Goal: Information Seeking & Learning: Learn about a topic

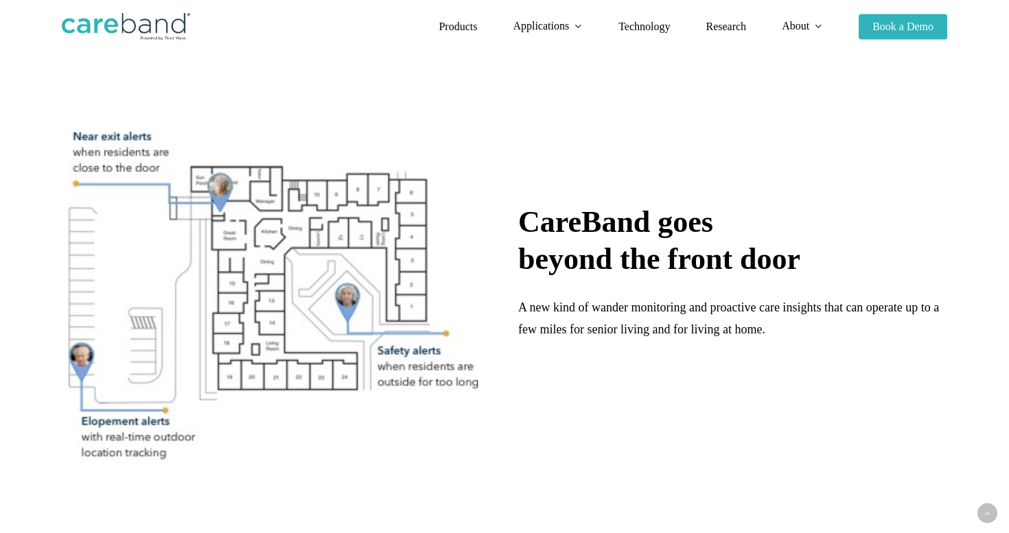
scroll to position [841, 0]
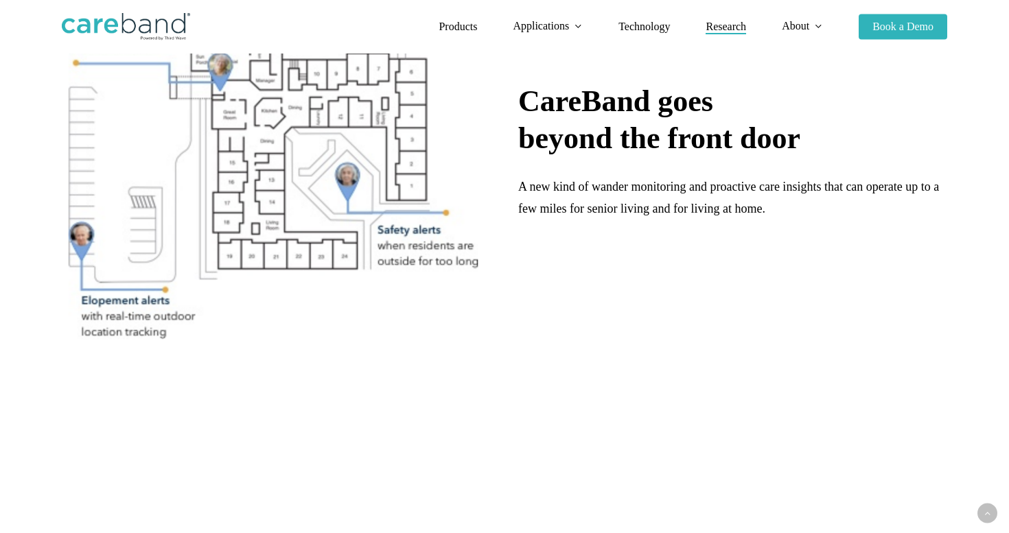
click at [720, 27] on span "Research" at bounding box center [725, 27] width 40 height 12
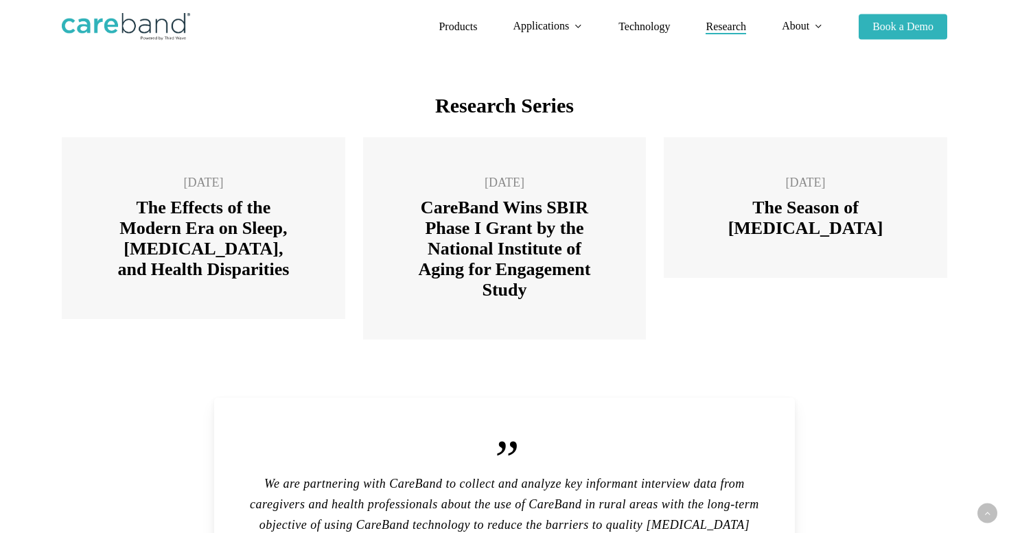
scroll to position [3105, 0]
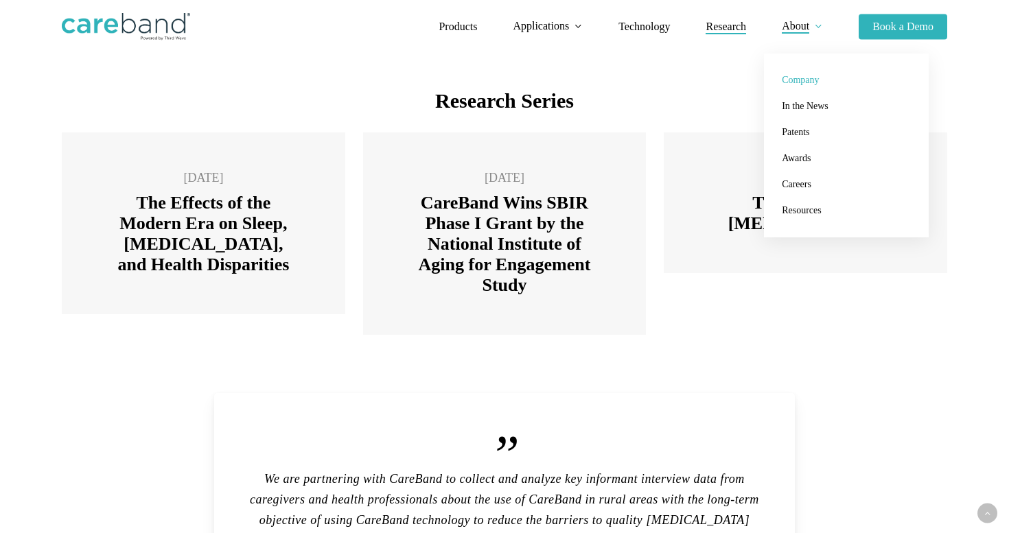
click at [792, 78] on span "Company" at bounding box center [800, 80] width 37 height 10
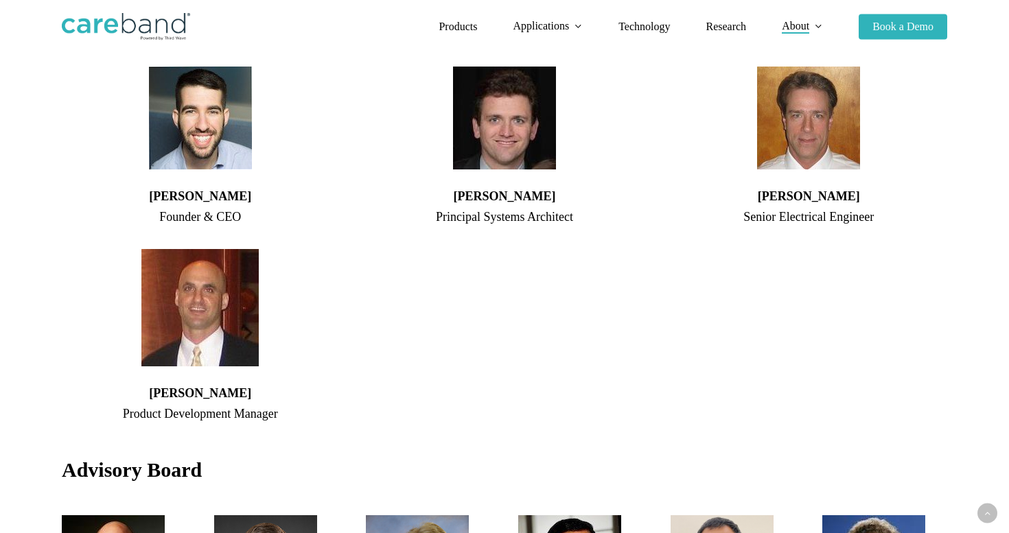
click at [952, 168] on div "[PERSON_NAME] Senior Electrical Engineer" at bounding box center [809, 246] width 304 height 368
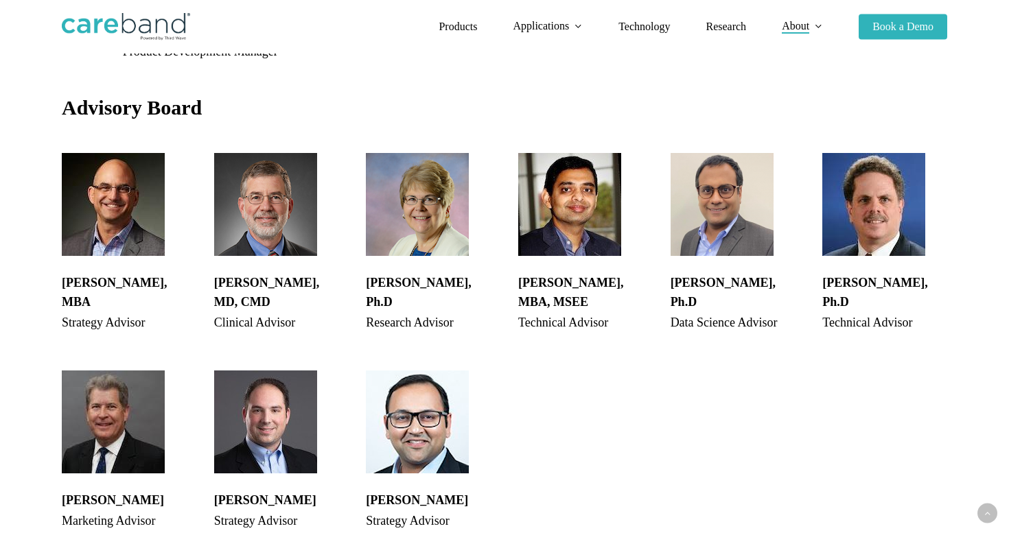
click at [952, 168] on div "[PERSON_NAME], Ph.D Technical Advisor" at bounding box center [884, 243] width 152 height 190
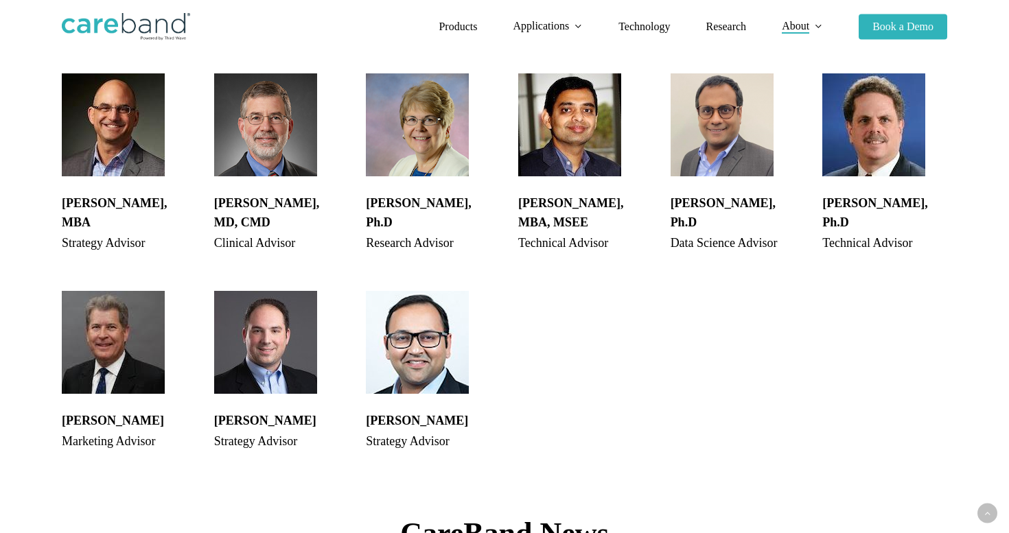
click at [952, 168] on div "[PERSON_NAME], Ph.D Technical Advisor" at bounding box center [884, 164] width 152 height 190
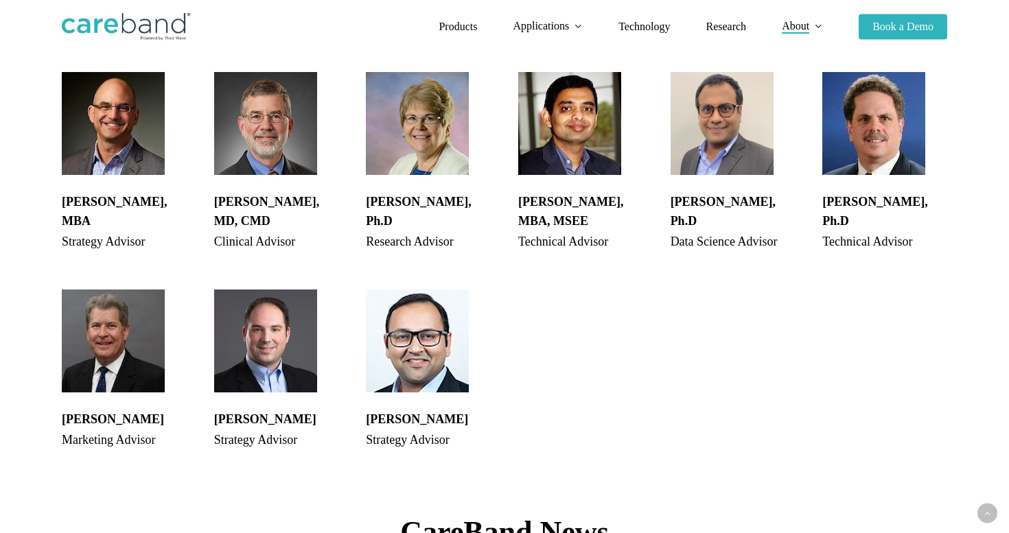
scroll to position [1355, 0]
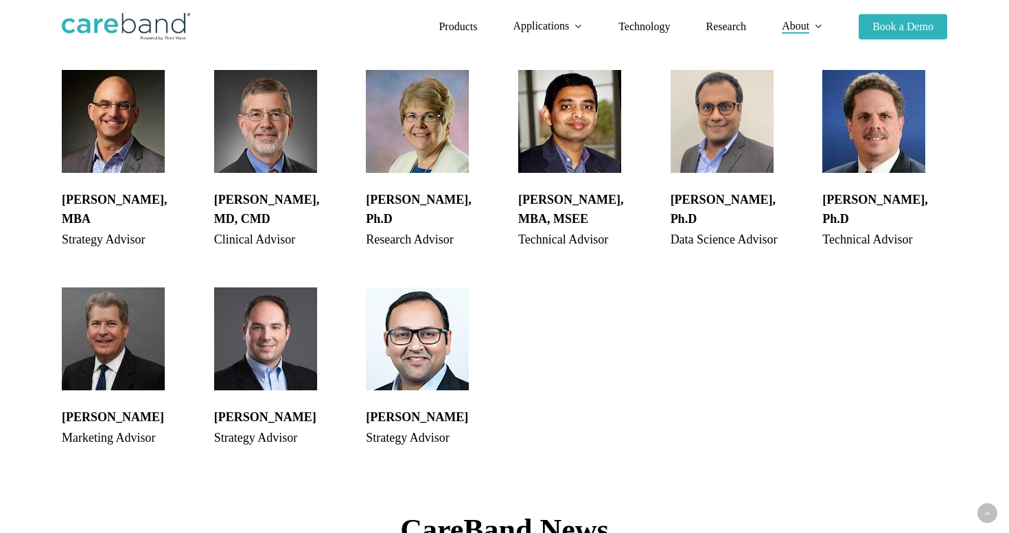
click at [952, 168] on div "Steve Russek, Ph.D Technical Advisor" at bounding box center [884, 160] width 152 height 190
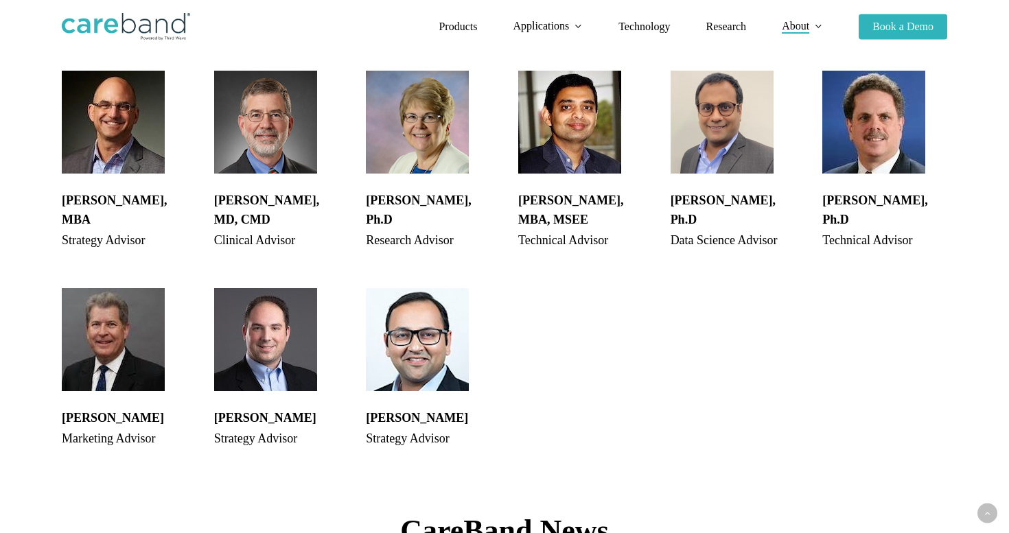
click at [952, 168] on div "Steve Russek, Ph.D Technical Advisor" at bounding box center [884, 161] width 152 height 190
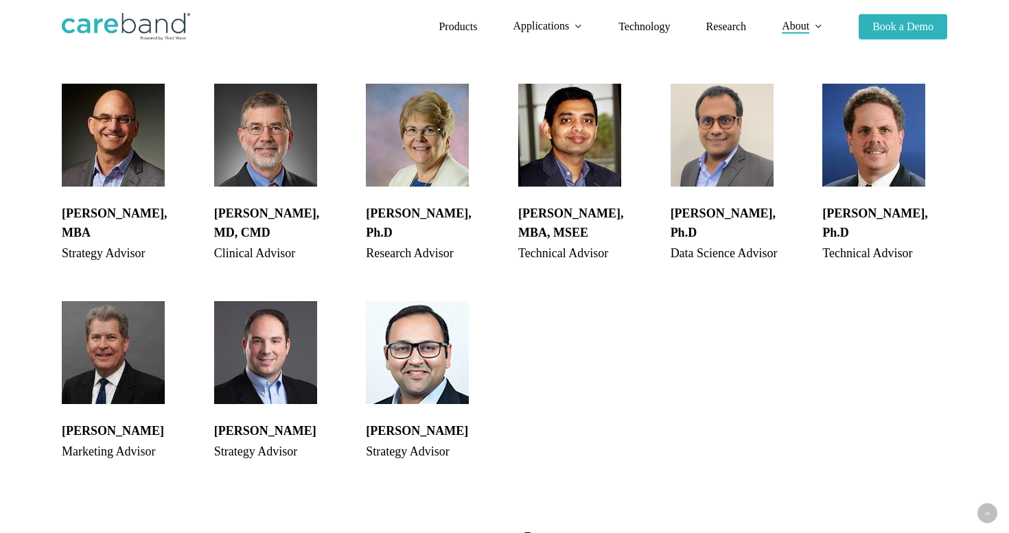
scroll to position [1347, 0]
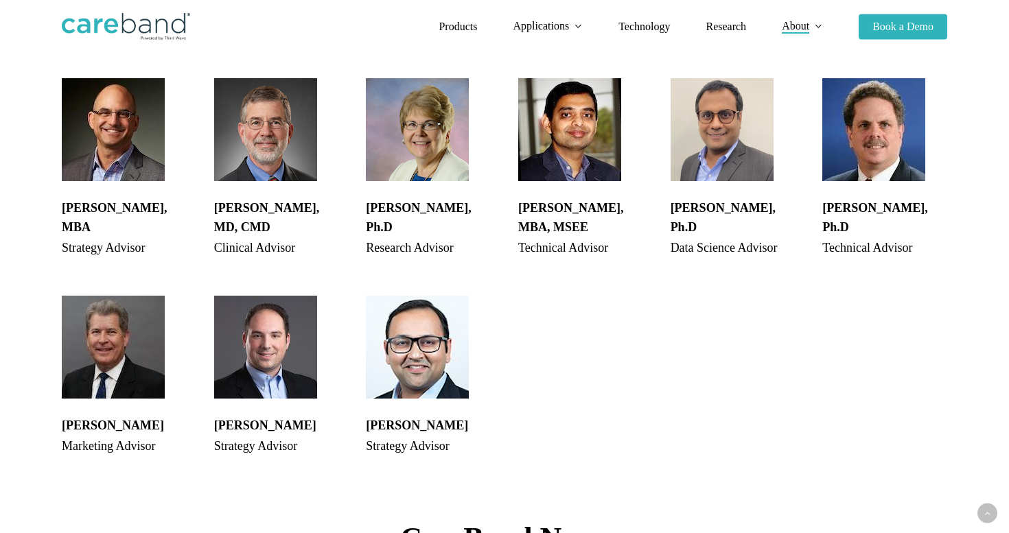
click at [952, 168] on div "Steve Russek, Ph.D Technical Advisor" at bounding box center [884, 168] width 152 height 190
click at [954, 176] on div "Steve Russek, Ph.D Technical Advisor" at bounding box center [884, 168] width 152 height 190
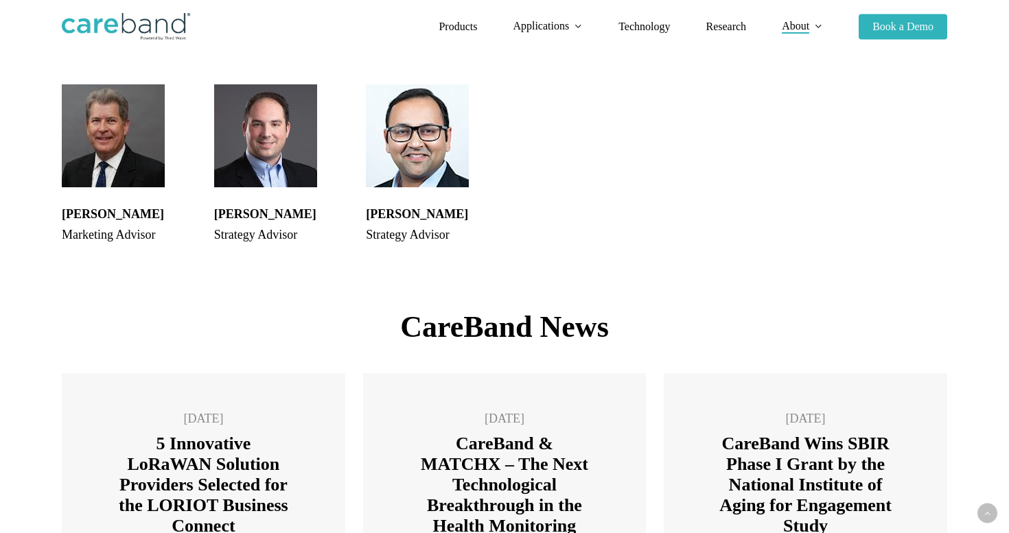
scroll to position [1562, 0]
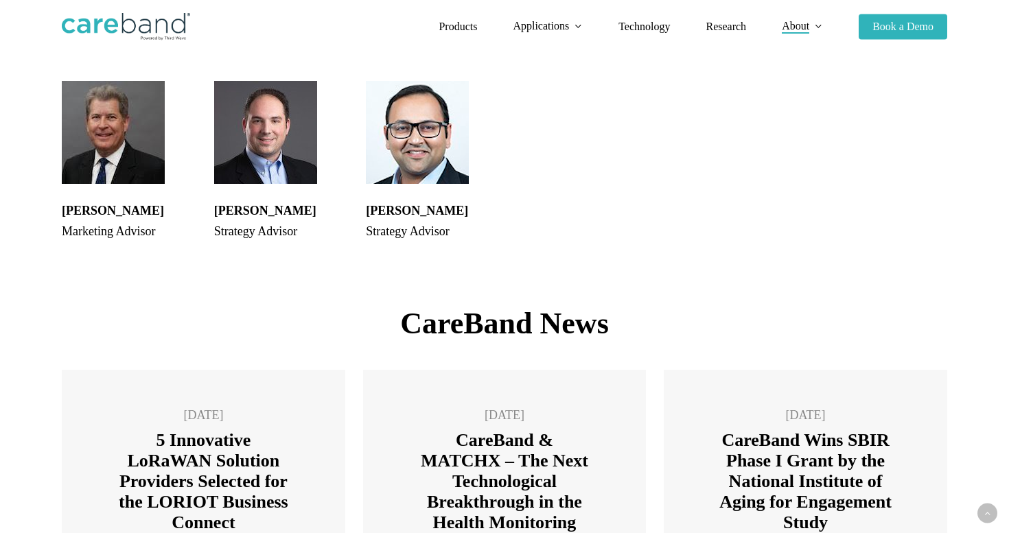
click at [954, 176] on div at bounding box center [884, 161] width 152 height 171
click at [952, 175] on div at bounding box center [884, 161] width 152 height 171
